Goal: Communication & Community: Answer question/provide support

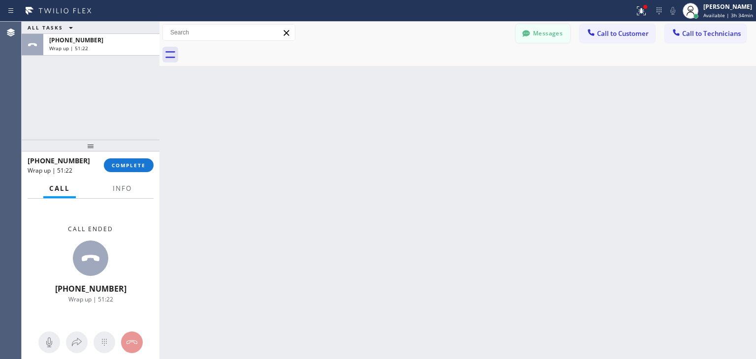
click at [550, 30] on button "Messages" at bounding box center [543, 33] width 54 height 19
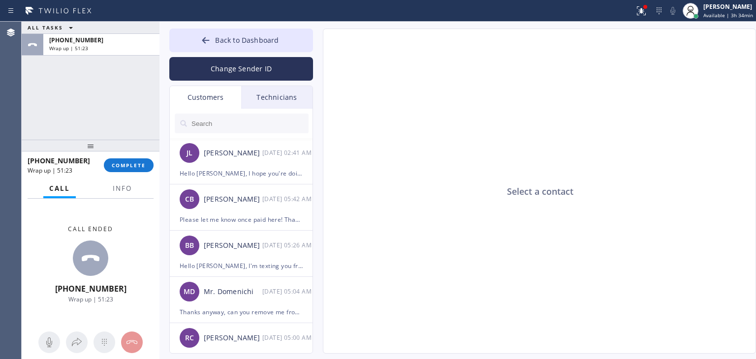
click at [220, 132] on input "text" at bounding box center [249, 124] width 118 height 20
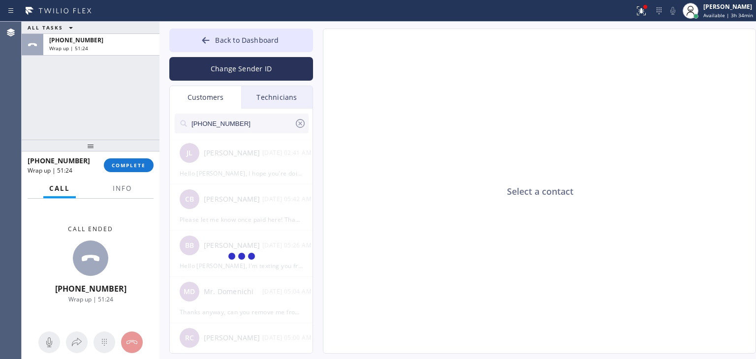
click at [246, 125] on input "[PHONE_NUMBER]" at bounding box center [242, 124] width 104 height 20
click at [246, 125] on input "(970) 409-700" at bounding box center [242, 124] width 104 height 20
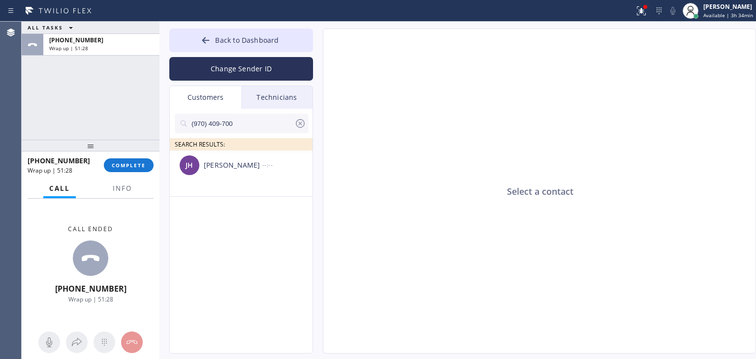
type input "(970) 409-700"
click at [249, 173] on div "[PERSON_NAME] --:--" at bounding box center [242, 166] width 144 height 30
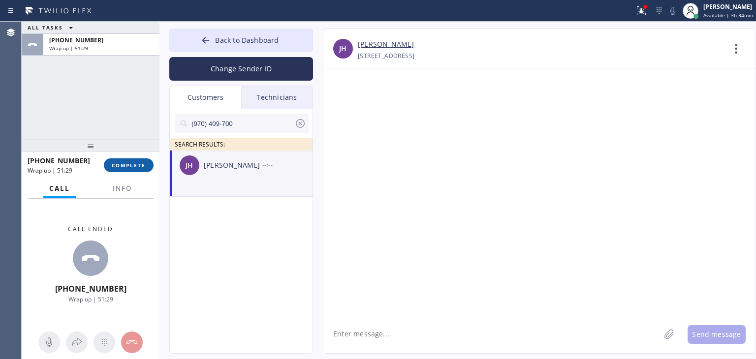
click at [129, 159] on button "COMPLETE" at bounding box center [129, 165] width 50 height 14
click at [385, 323] on textarea at bounding box center [491, 334] width 336 height 38
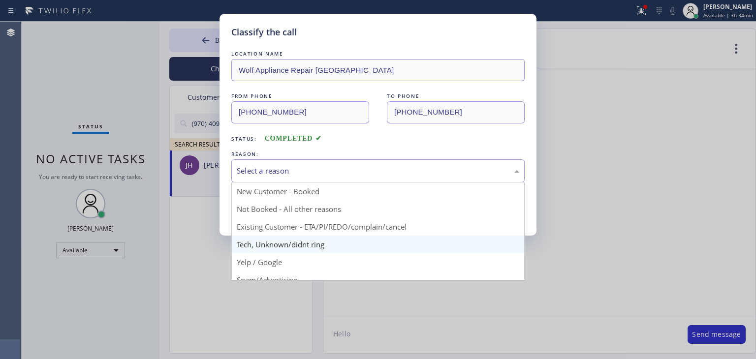
drag, startPoint x: 327, startPoint y: 175, endPoint x: 326, endPoint y: 237, distance: 61.5
click at [326, 183] on div "Select a reason New Customer - Booked Not Booked - All other reasons Existing C…" at bounding box center [377, 170] width 293 height 23
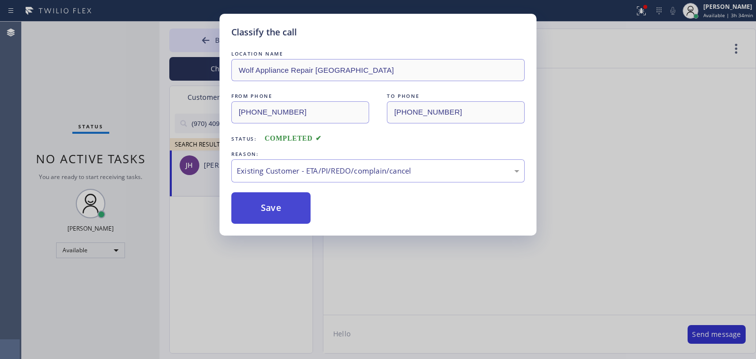
drag, startPoint x: 345, startPoint y: 227, endPoint x: 235, endPoint y: 202, distance: 113.0
click at [235, 202] on button "Save" at bounding box center [270, 207] width 79 height 31
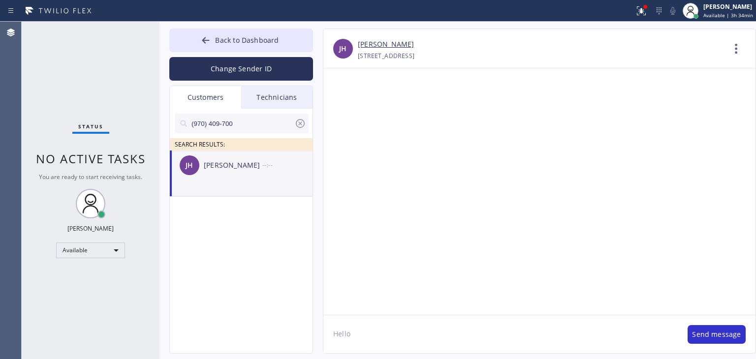
click at [426, 334] on div "Classify the call LOCATION NAME Wolf Appliance Repair Phoenix FROM PHONE [PHONE…" at bounding box center [389, 190] width 734 height 337
click at [426, 334] on textarea "Hello" at bounding box center [500, 334] width 354 height 38
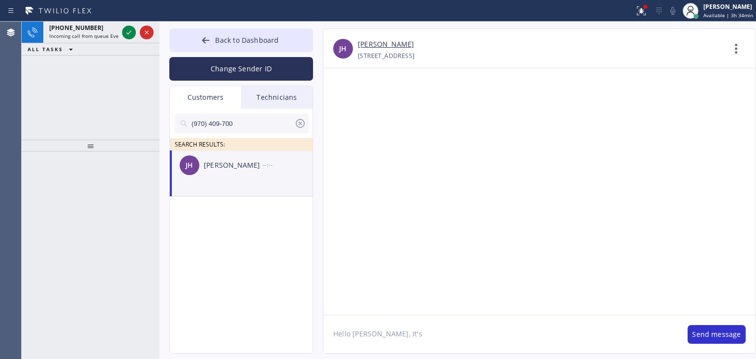
paste textarea "Viking Repair Pro"
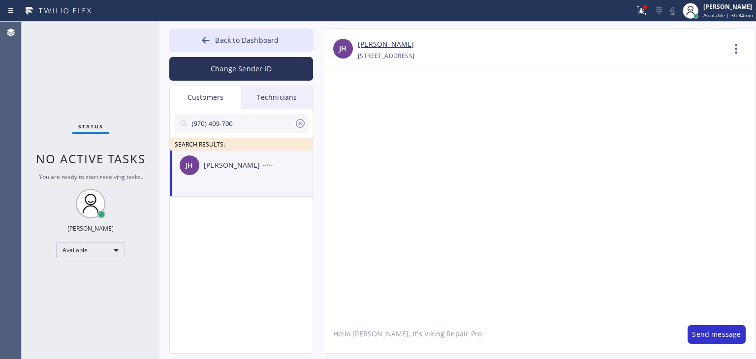
click at [447, 326] on textarea "Hello [PERSON_NAME], It's Viking Repair Pro" at bounding box center [500, 334] width 354 height 38
paste textarea "[URL][DOMAIN_NAME]"
click at [614, 334] on textarea "Hello [PERSON_NAME], It's Viking Repair Pro, please pay the deposit of $900.00 …" at bounding box center [500, 334] width 354 height 38
click at [629, 335] on textarea "Hello [PERSON_NAME], It's Viking Repair Pro, please pay the deposit of $900.00 …" at bounding box center [500, 334] width 354 height 38
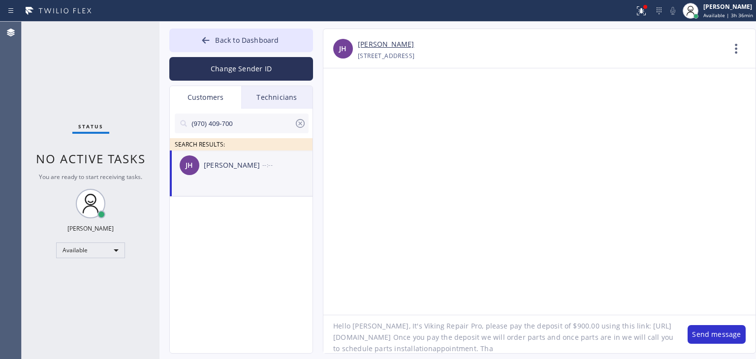
scroll to position [20, 0]
click at [455, 349] on textarea "Hello [PERSON_NAME], It's Viking Repair Pro, please pay the deposit of $900.00 …" at bounding box center [500, 334] width 354 height 38
type textarea "Hello [PERSON_NAME], It's Viking Repair Pro, please pay the deposit of $900.00 …"
click at [226, 26] on div "Back to Dashboard Change Sender ID Customers Technicians (970) 409-700 SEARCH R…" at bounding box center [457, 190] width 596 height 337
click at [228, 34] on button "Back to Dashboard" at bounding box center [241, 41] width 144 height 24
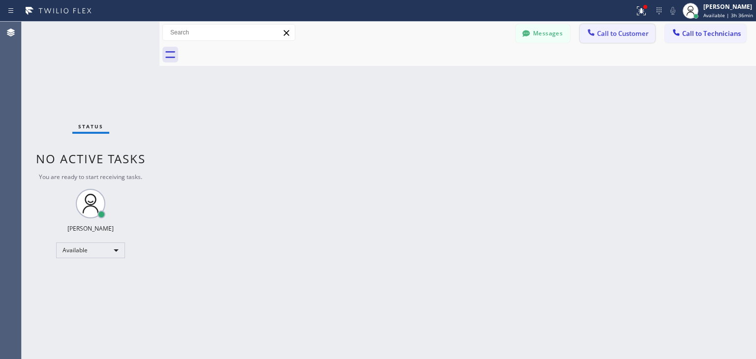
click at [620, 33] on span "Call to Customer" at bounding box center [623, 33] width 52 height 9
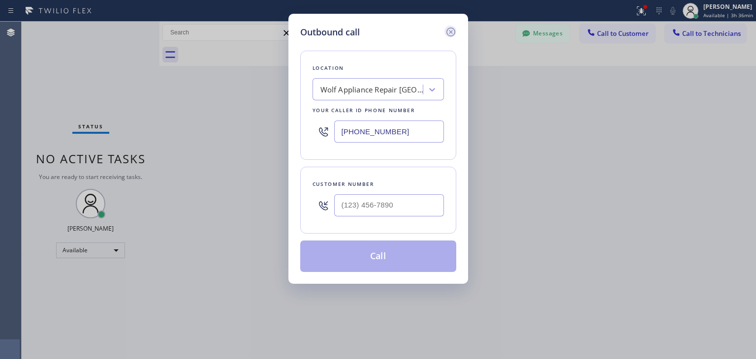
click at [446, 33] on icon at bounding box center [451, 32] width 12 height 12
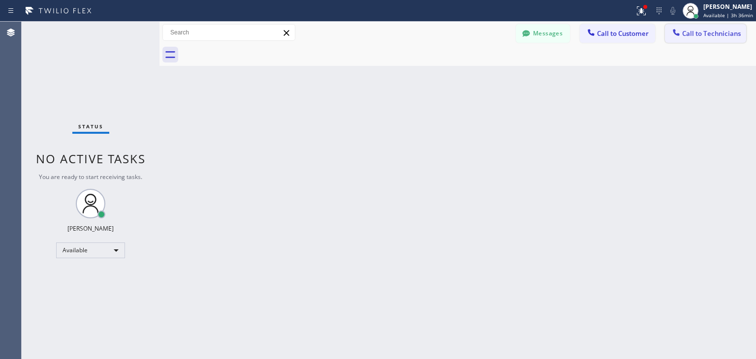
click at [720, 42] on div "Messages Call to Customer Call to Technicians Outbound call Location Wolf Appli…" at bounding box center [457, 33] width 596 height 22
click at [720, 42] on button "Call to Technicians" at bounding box center [705, 33] width 81 height 19
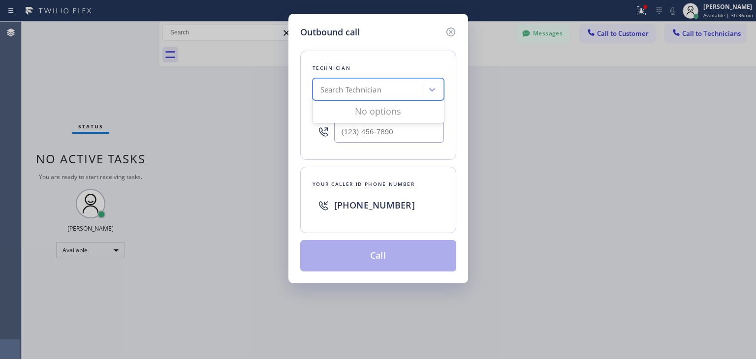
click at [409, 96] on div "Search Technician" at bounding box center [368, 89] width 107 height 17
paste input "Viking Repair Pro"
drag, startPoint x: 401, startPoint y: 112, endPoint x: 331, endPoint y: 90, distance: 73.9
click at [331, 90] on div "option [PERSON_NAME], selected. 0 results available for search term Viking Repa…" at bounding box center [377, 89] width 131 height 22
click at [331, 90] on input "Viking Repair Pro" at bounding box center [357, 90] width 75 height 8
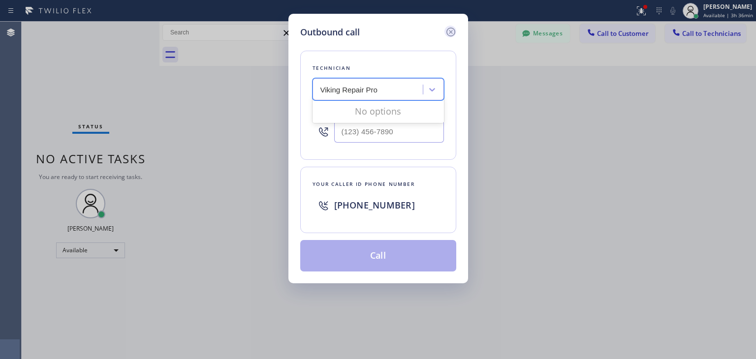
type input "Viking Repair Pro"
click at [449, 30] on icon at bounding box center [451, 32] width 12 height 12
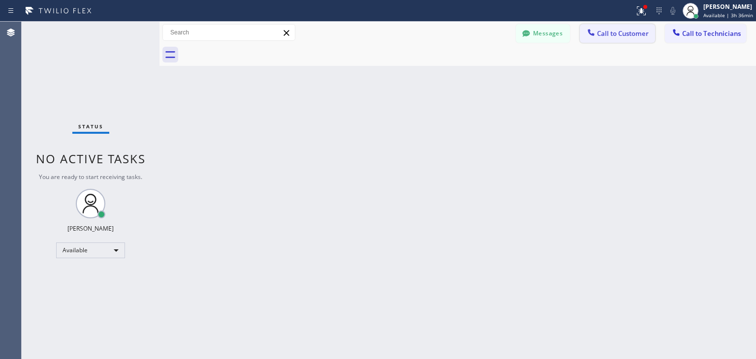
click at [648, 38] on span "Call to Customer" at bounding box center [623, 33] width 52 height 9
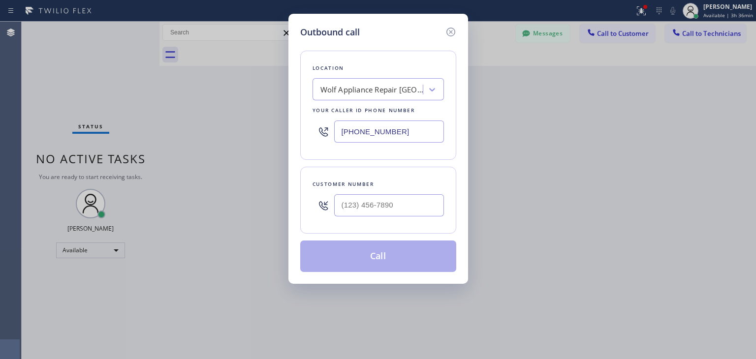
paste input "Viking Repair Pro"
type input "Viking Repair Pro"
click at [393, 97] on div "Viking Repair Pro Viking Repair Pro" at bounding box center [359, 89] width 88 height 17
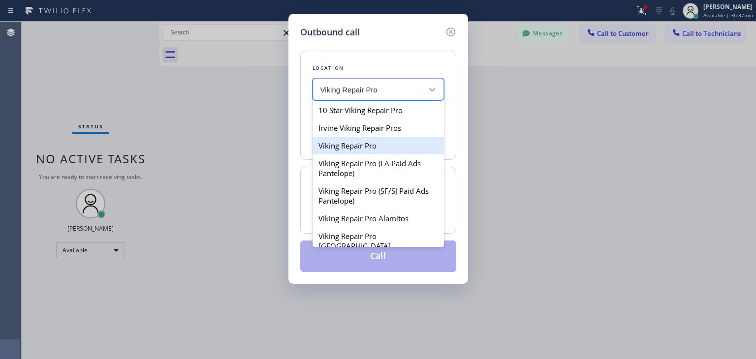
click at [415, 145] on div "Viking Repair Pro" at bounding box center [377, 146] width 131 height 18
type input "[PHONE_NUMBER]"
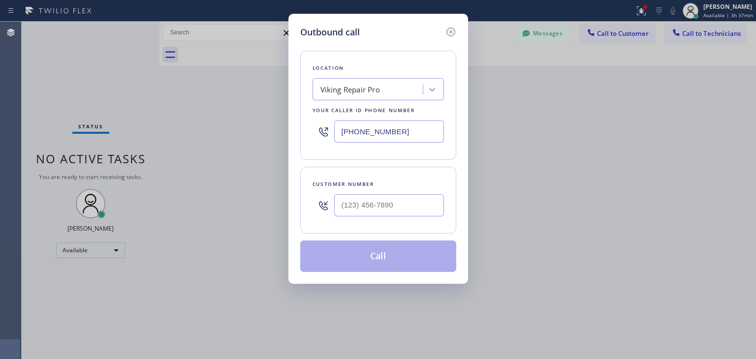
click at [427, 122] on div "[PHONE_NUMBER]" at bounding box center [377, 132] width 131 height 32
click at [427, 122] on input "[PHONE_NUMBER]" at bounding box center [389, 132] width 110 height 22
click at [447, 32] on icon at bounding box center [451, 32] width 12 height 12
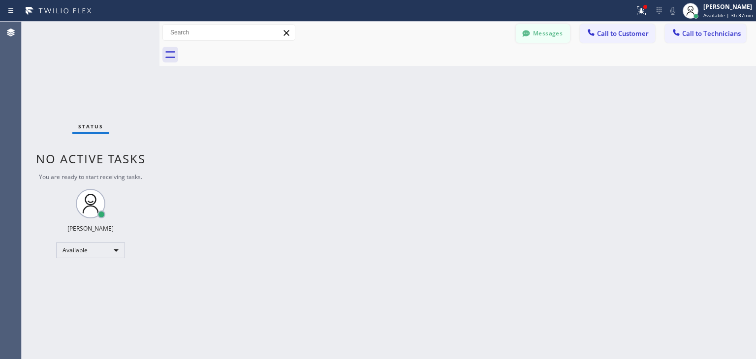
click at [541, 25] on button "Messages" at bounding box center [543, 33] width 54 height 19
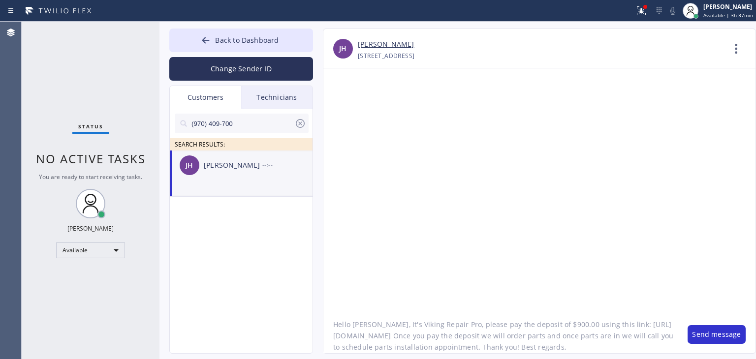
click at [537, 349] on textarea "Hello [PERSON_NAME], It's Viking Repair Pro, please pay the deposit of $900.00 …" at bounding box center [500, 334] width 354 height 38
paste textarea "[PHONE_NUMBER]"
type textarea "Hello [PERSON_NAME], It's Viking Repair Pro, please pay the deposit of $900.00 …"
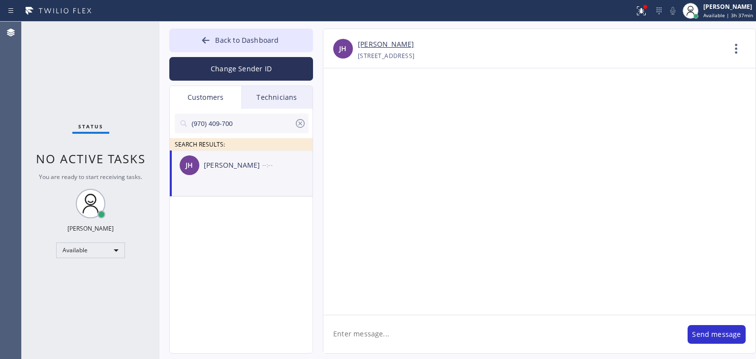
scroll to position [0, 0]
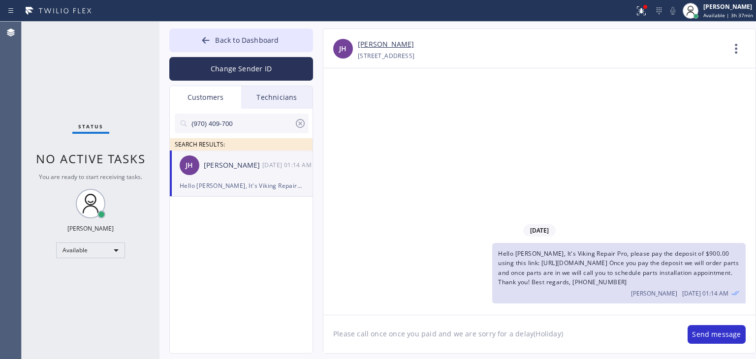
click at [565, 337] on textarea "Please call once once you paid and we are sorry for a delay(Holiday)" at bounding box center [500, 334] width 354 height 38
type textarea "Please call once once you paid and we are sorry for a delay(Holiday)"
click at [723, 333] on button "Send message" at bounding box center [716, 334] width 58 height 19
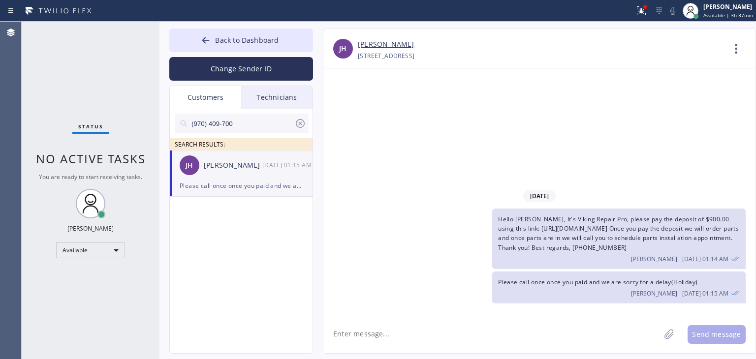
click at [599, 239] on span "Hello [PERSON_NAME], It's Viking Repair Pro, please pay the deposit of $900.00 …" at bounding box center [618, 233] width 241 height 37
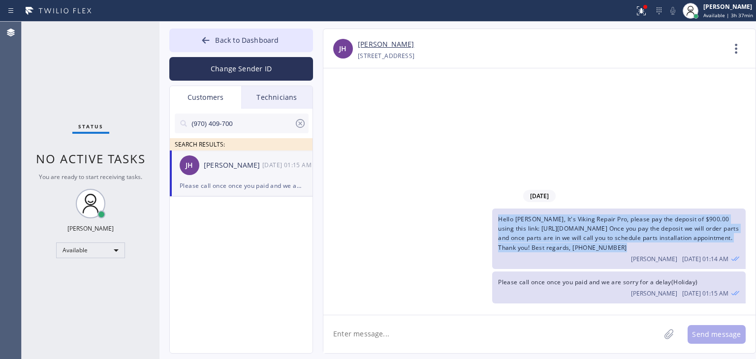
click at [599, 239] on span "Hello [PERSON_NAME], It's Viking Repair Pro, please pay the deposit of $900.00 …" at bounding box center [618, 233] width 241 height 37
copy span "Hello [PERSON_NAME], It's Viking Repair Pro, please pay the deposit of $900.00 …"
